Goal: Check status: Verify the current state of an ongoing process or item

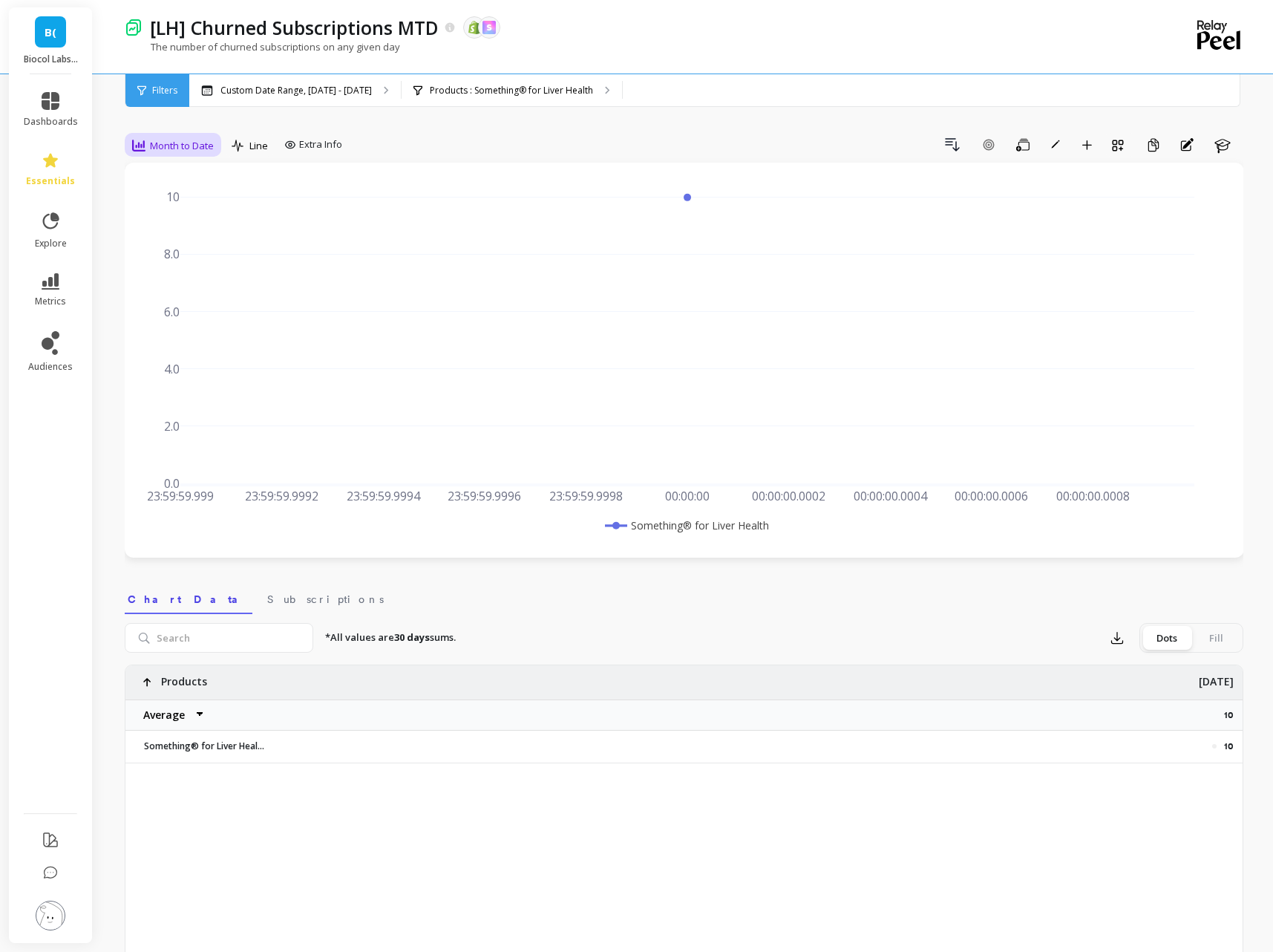
click at [150, 151] on span "Month to Date" at bounding box center [181, 146] width 64 height 14
click at [159, 211] on div "Daily" at bounding box center [179, 207] width 85 height 14
click at [163, 134] on div "Month to Date" at bounding box center [172, 145] width 91 height 25
click at [175, 212] on div "Daily" at bounding box center [179, 207] width 85 height 14
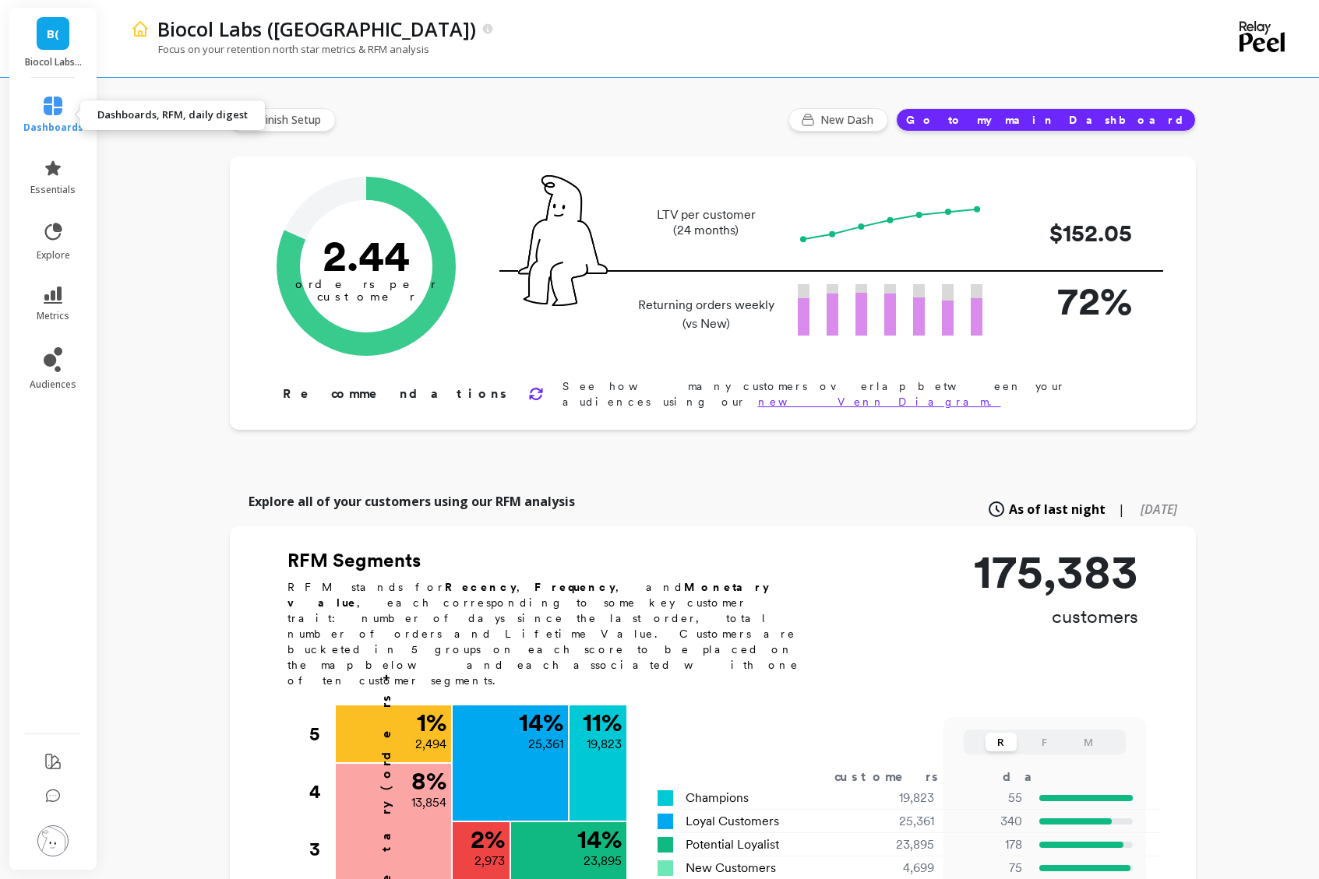
click at [48, 107] on icon at bounding box center [53, 106] width 19 height 19
click at [61, 117] on link "dashboards" at bounding box center [53, 115] width 60 height 37
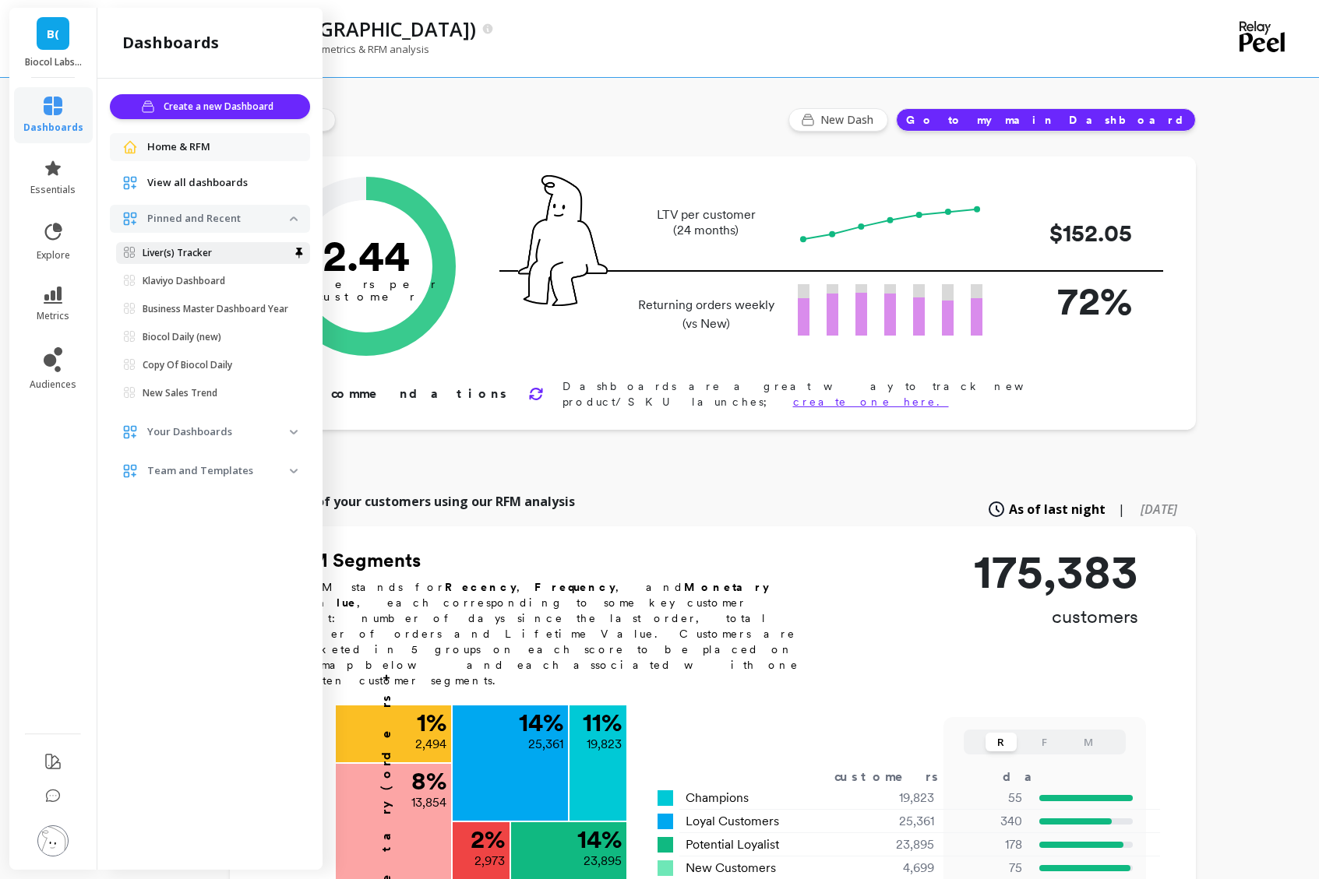
click at [206, 258] on p "Liver(s) Tracker" at bounding box center [177, 253] width 69 height 12
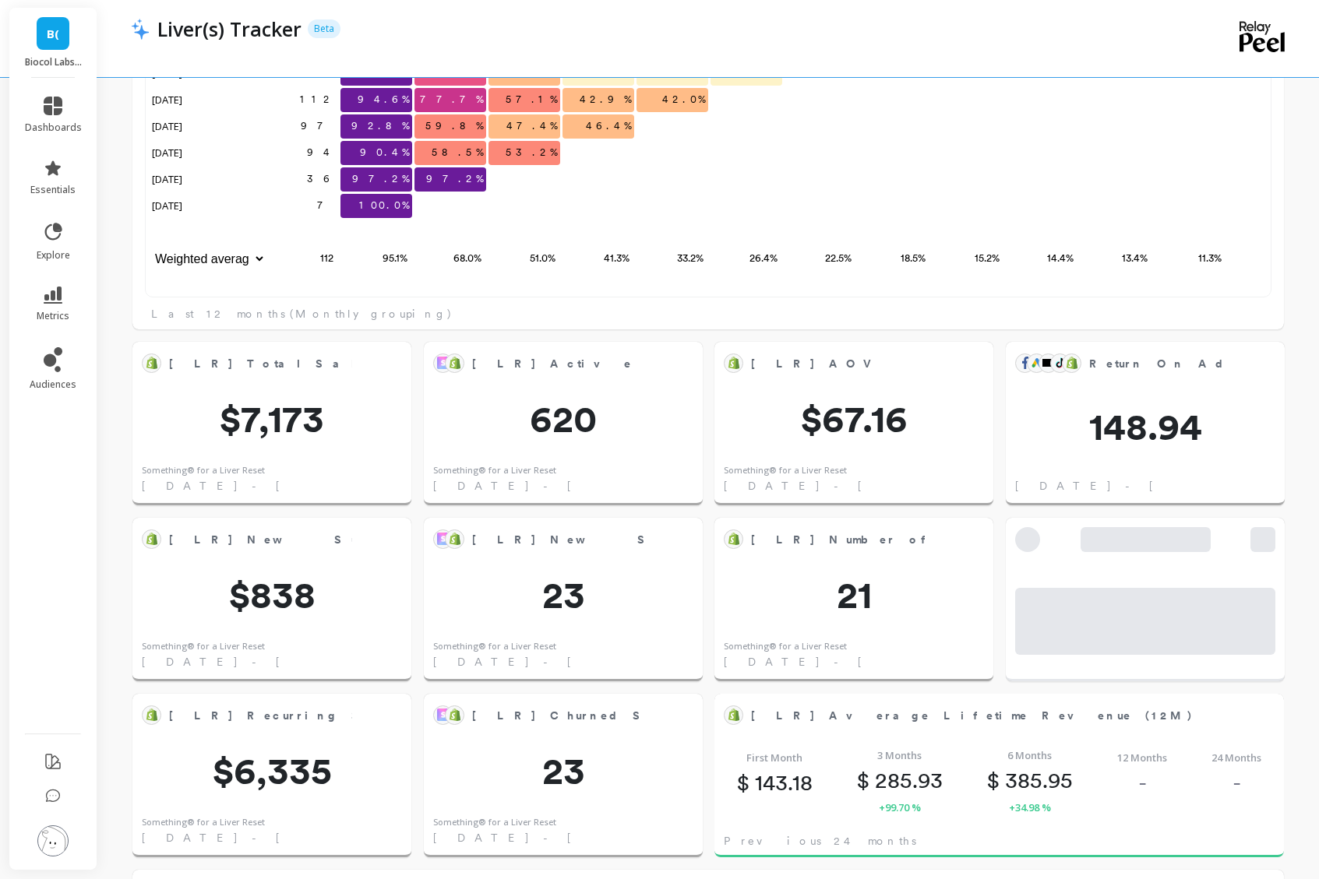
scroll to position [1792, 0]
